Goal: Task Accomplishment & Management: Manage account settings

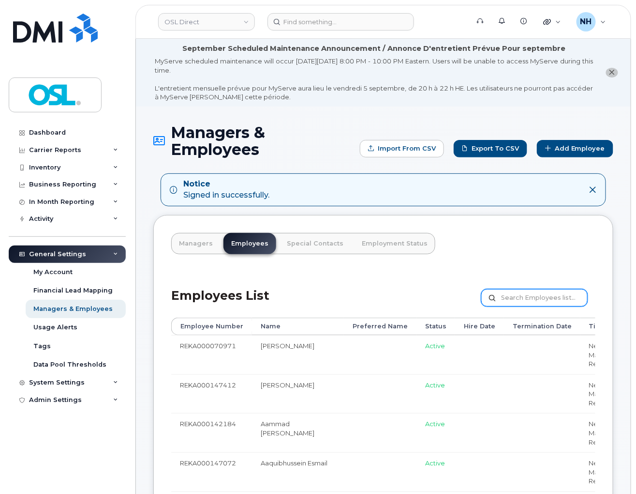
click at [512, 289] on input "text" at bounding box center [535, 297] width 106 height 17
paste input "REKA000146200"
type input "REKA000146200"
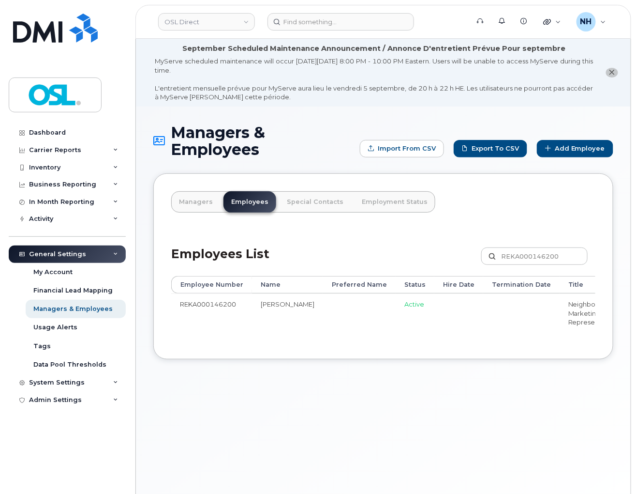
click at [447, 388] on div "Managers & Employees Import from CSV Export to CSV Add Employee Managers Employ…" at bounding box center [383, 320] width 495 height 429
click at [323, 300] on td at bounding box center [359, 312] width 73 height 39
drag, startPoint x: 380, startPoint y: 321, endPoint x: 457, endPoint y: 322, distance: 77.0
click at [457, 322] on div "Employee Number Name Preferred Name Status Hire Date Termination Date Title Man…" at bounding box center [383, 308] width 424 height 65
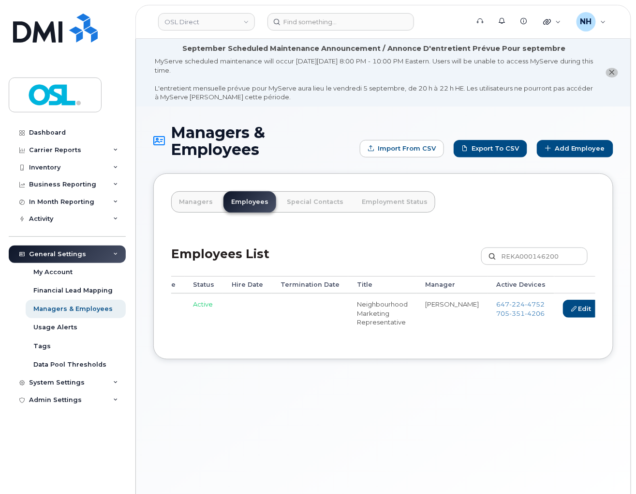
scroll to position [0, 212]
click at [563, 300] on link "Edit" at bounding box center [581, 309] width 37 height 18
drag, startPoint x: 520, startPoint y: 290, endPoint x: 289, endPoint y: 236, distance: 237.7
click at [563, 300] on link "Edit" at bounding box center [581, 309] width 37 height 18
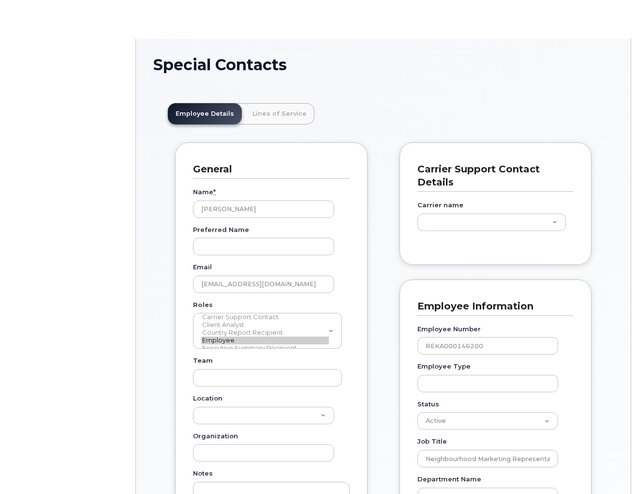
type input "3358014"
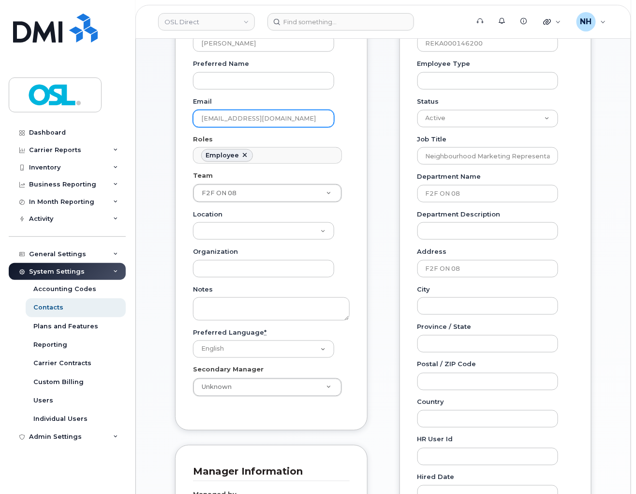
scroll to position [574, 0]
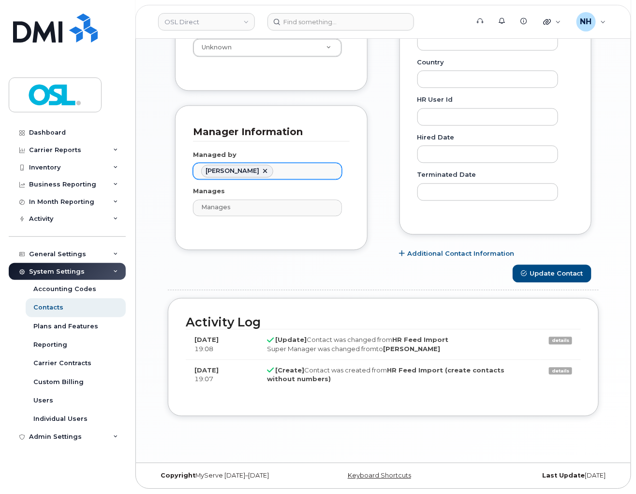
click at [261, 169] on link at bounding box center [265, 171] width 8 height 8
paste input "[PERSON_NAME]"
type input "[PERSON_NAME]"
paste input "[PERSON_NAME]"
type input "[PERSON_NAME]"
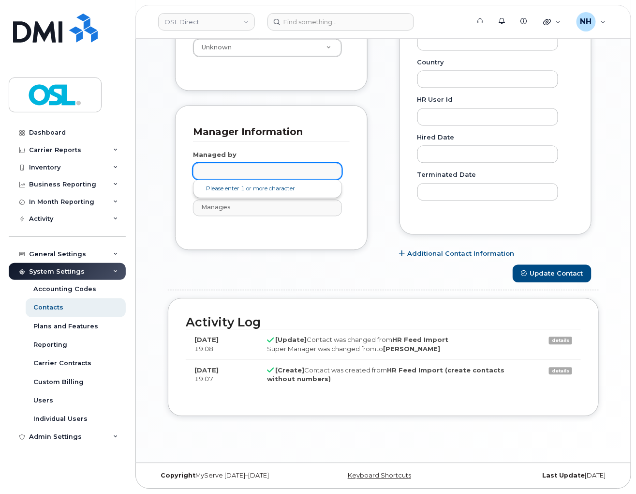
paste input "[PERSON_NAME]"
type input "[PERSON_NAME]"
type input "1526239"
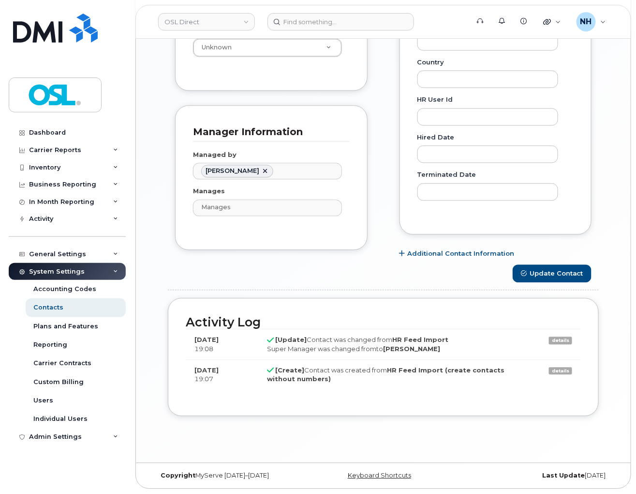
click at [311, 293] on form "General Name * [PERSON_NAME] Preferred Name Email [EMAIL_ADDRESS][DOMAIN_NAME] …" at bounding box center [383, 26] width 431 height 779
click at [555, 276] on button "Update Contact" at bounding box center [552, 274] width 79 height 18
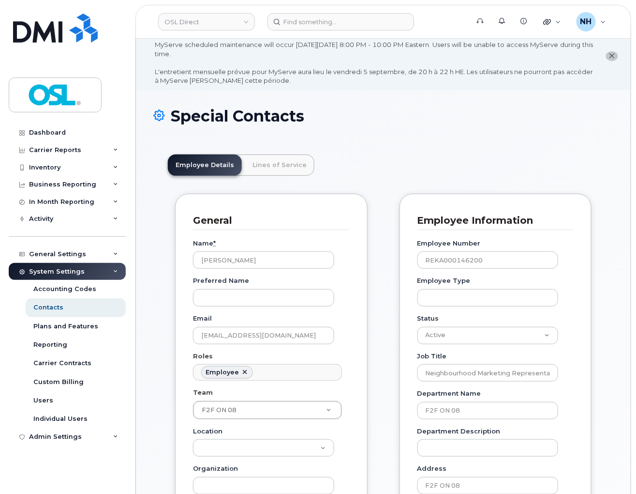
scroll to position [0, 0]
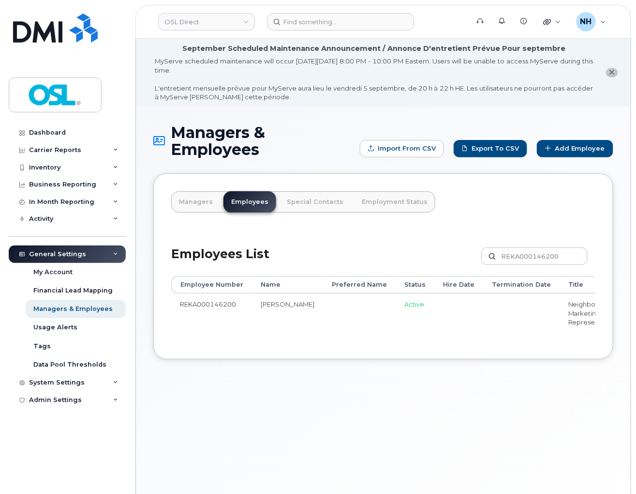
click at [250, 374] on div "Managers & Employees Import from CSV Export to CSV Add Employee Managers Employ…" at bounding box center [383, 320] width 495 height 429
click at [369, 394] on div "Managers & Employees Import from CSV Export to CSV Add Employee Managers Employ…" at bounding box center [383, 320] width 495 height 429
